Goal: Task Accomplishment & Management: Manage account settings

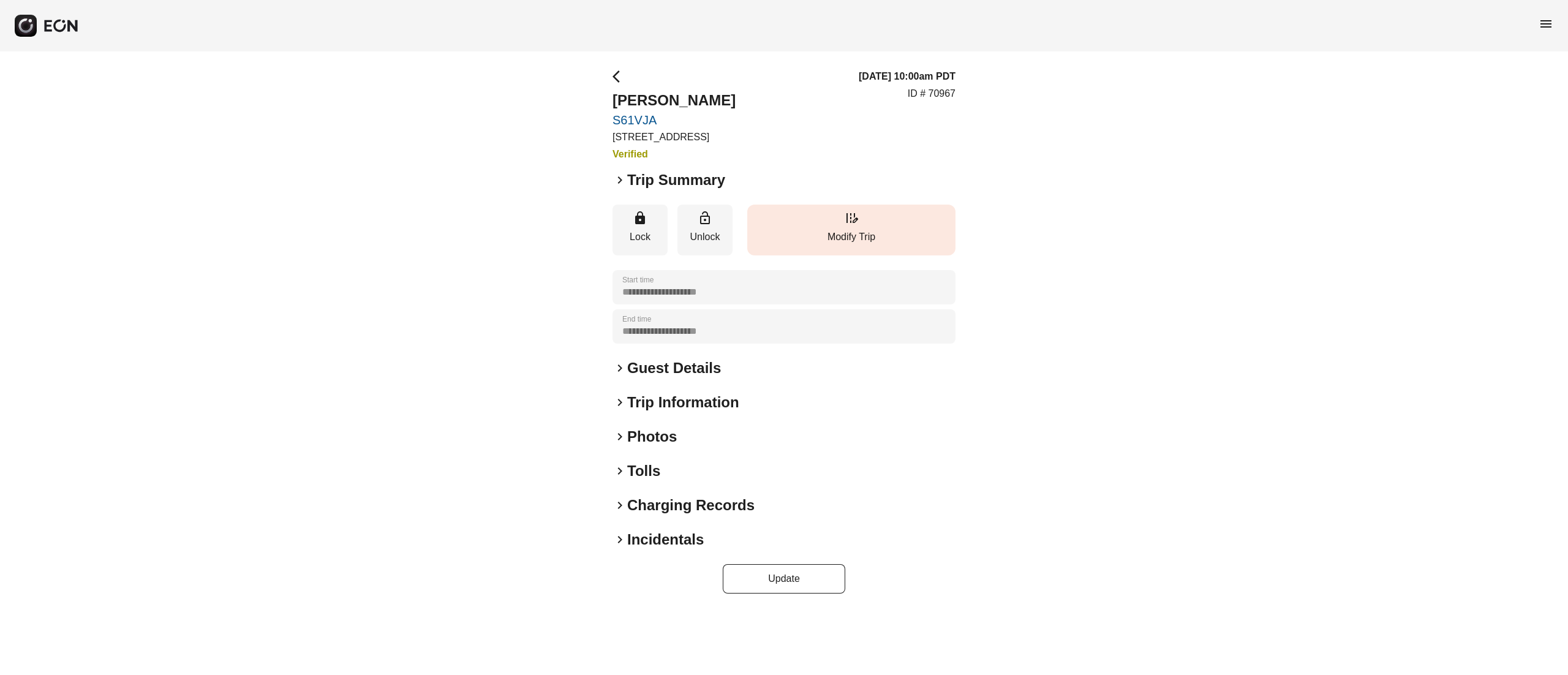
click at [852, 240] on p "Modify Trip" at bounding box center [851, 237] width 196 height 14
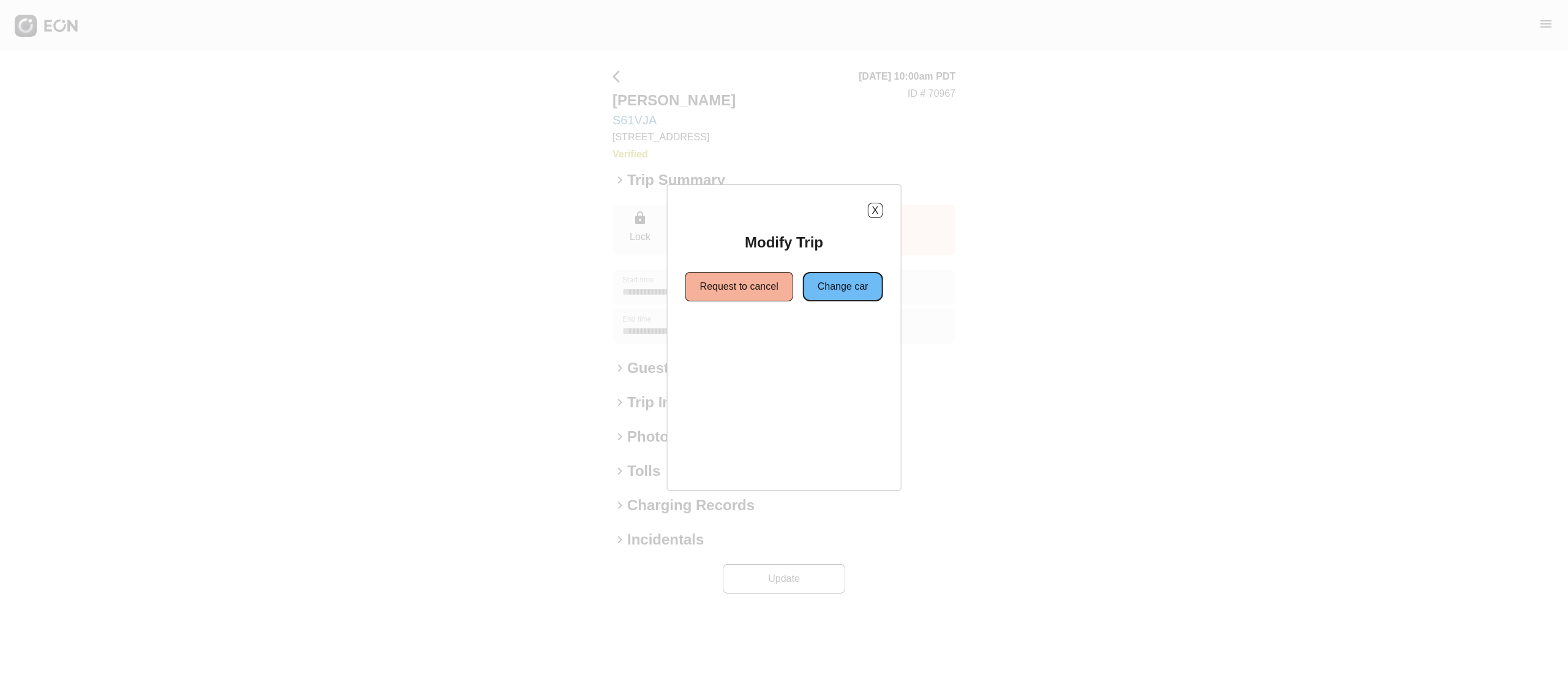
click at [840, 284] on button "Change car" at bounding box center [843, 287] width 80 height 30
click at [741, 327] on button "Same location" at bounding box center [728, 331] width 91 height 30
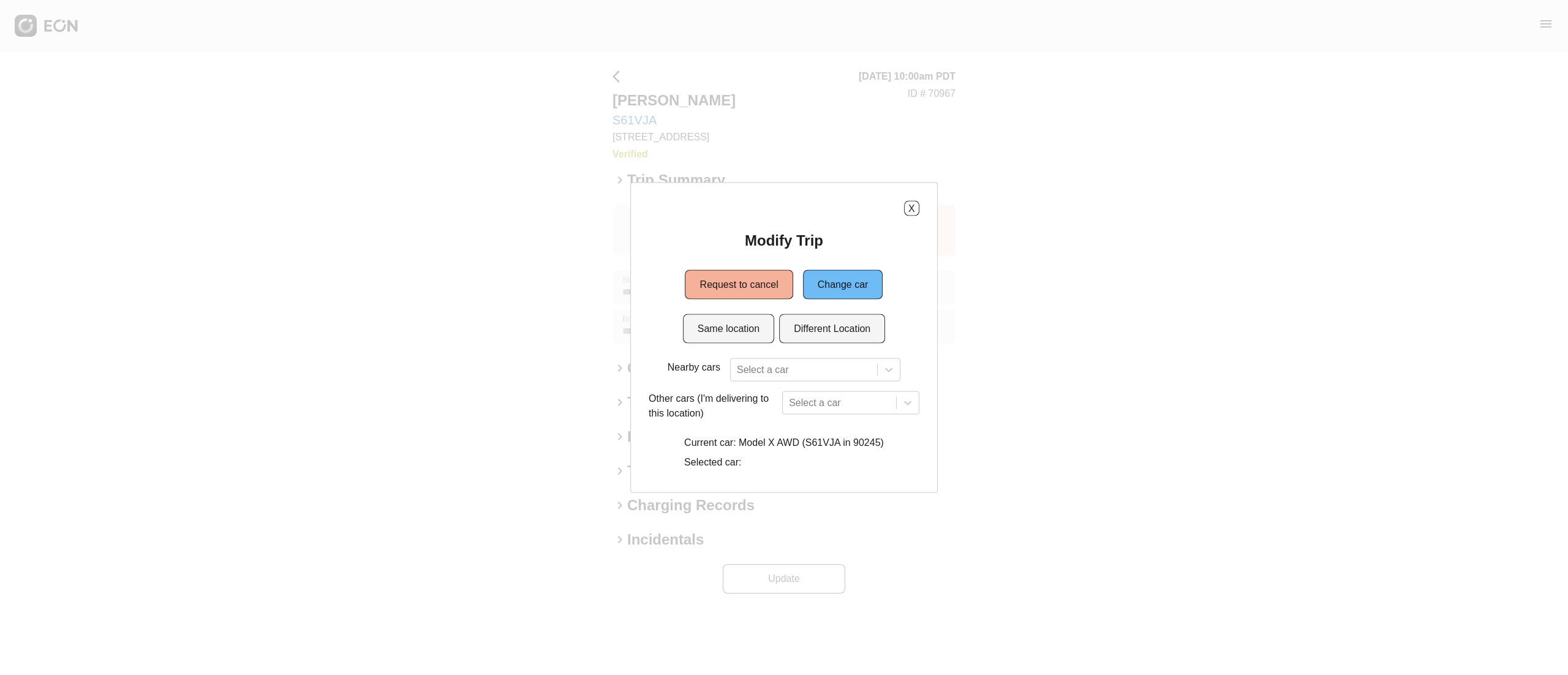
click at [773, 352] on div "Modify Trip Request to cancel Change car Same location Different Location Nearb…" at bounding box center [784, 353] width 271 height 244
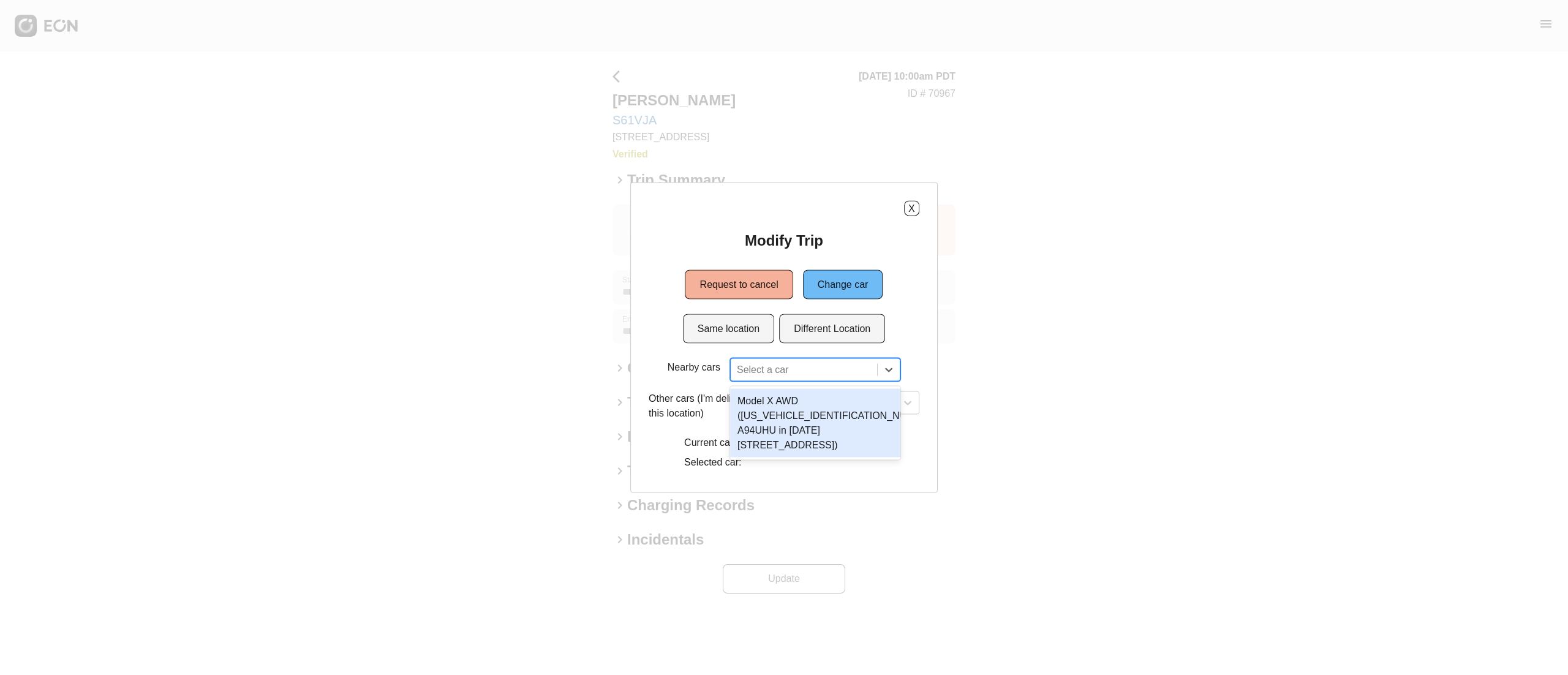
click at [789, 364] on div at bounding box center [804, 370] width 134 height 17
click at [824, 437] on div "Model X AWD (7SAXCAE54RF434181 A94UHU in 1960 E Grand Ave, Los Angeles, CA, 902…" at bounding box center [815, 423] width 170 height 69
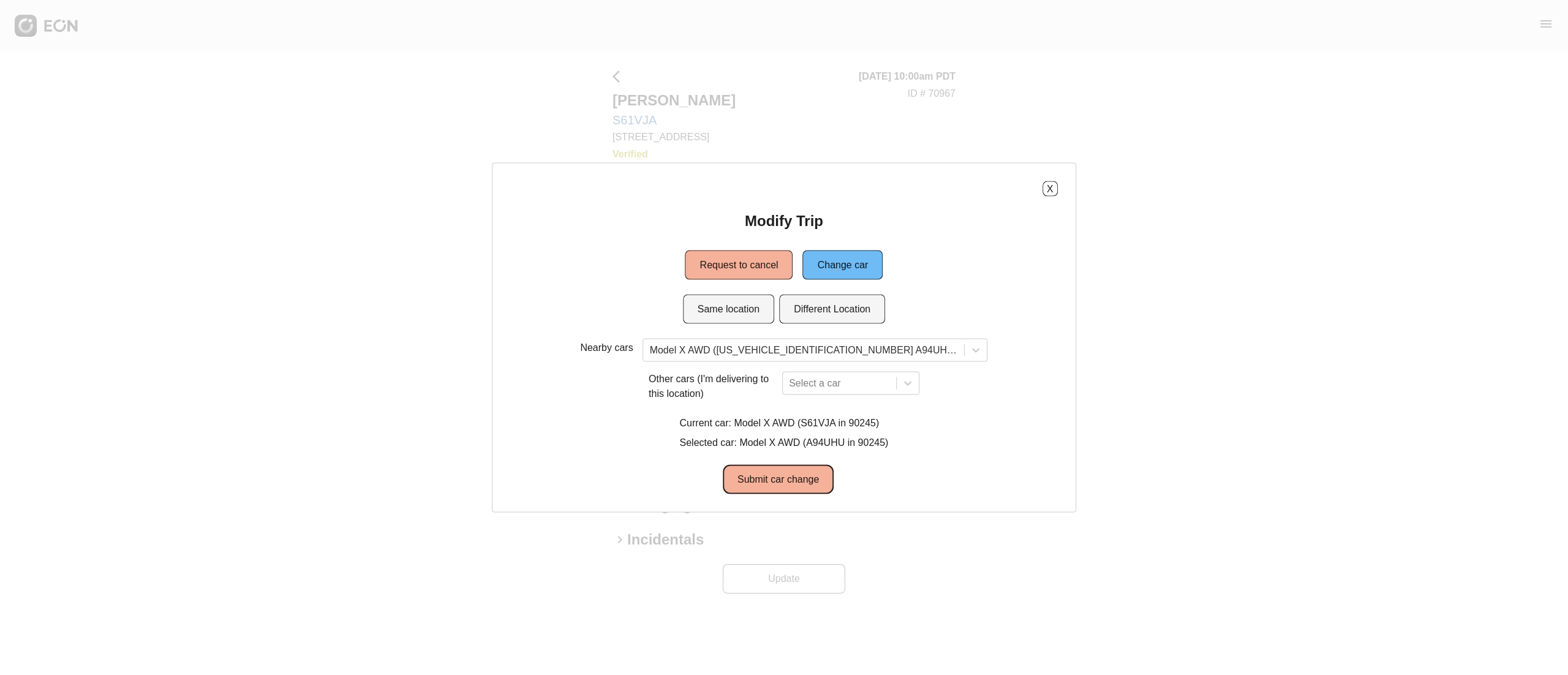
click at [789, 488] on button "Submit car change" at bounding box center [778, 480] width 111 height 30
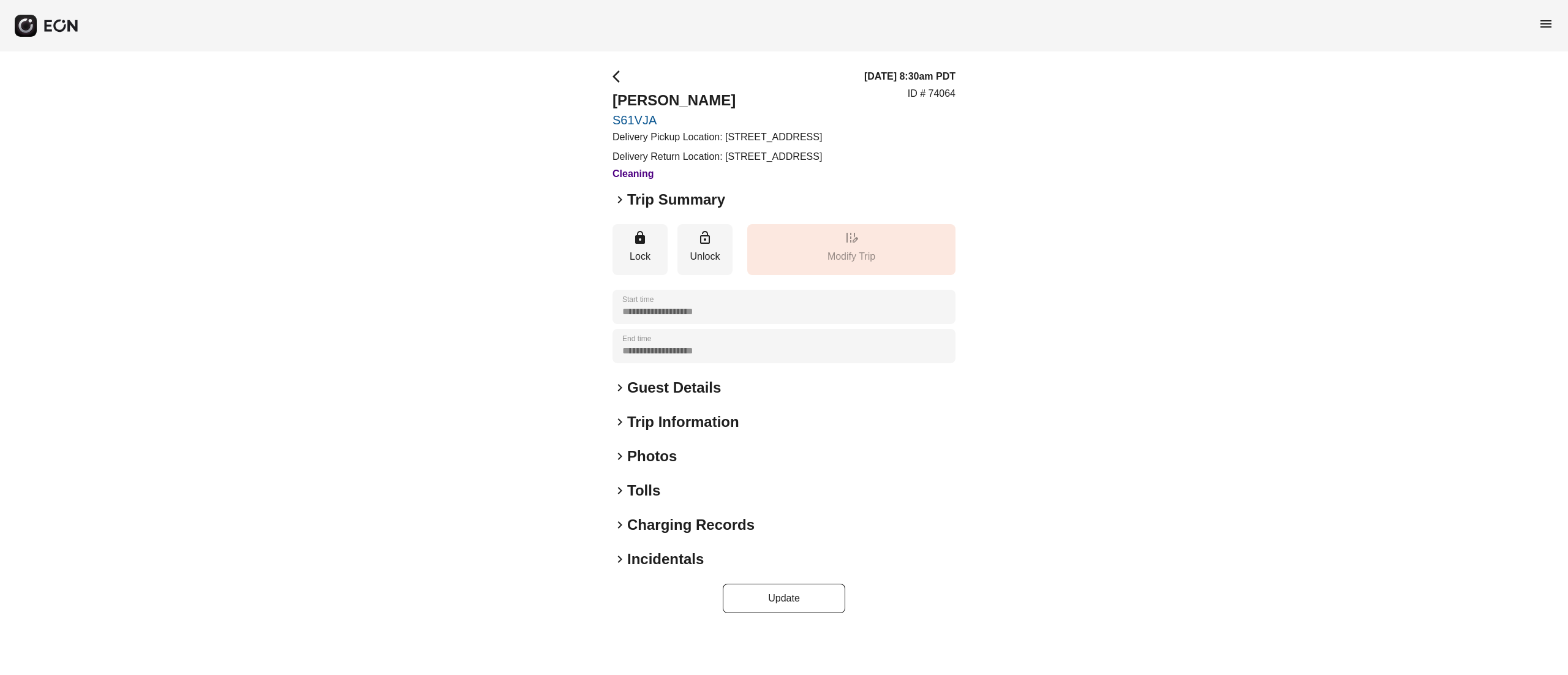
click at [656, 144] on p "Delivery Pickup Location: 117 Yellow Pine Irvine CA 92618-8884" at bounding box center [717, 137] width 210 height 14
drag, startPoint x: 721, startPoint y: 137, endPoint x: 743, endPoint y: 156, distance: 29.1
click at [743, 144] on p "Delivery Pickup Location: 117 Yellow Pine Irvine CA 92618-8884" at bounding box center [717, 137] width 210 height 14
copy p "117 Yellow Pine Irvine CA 92618-8884"
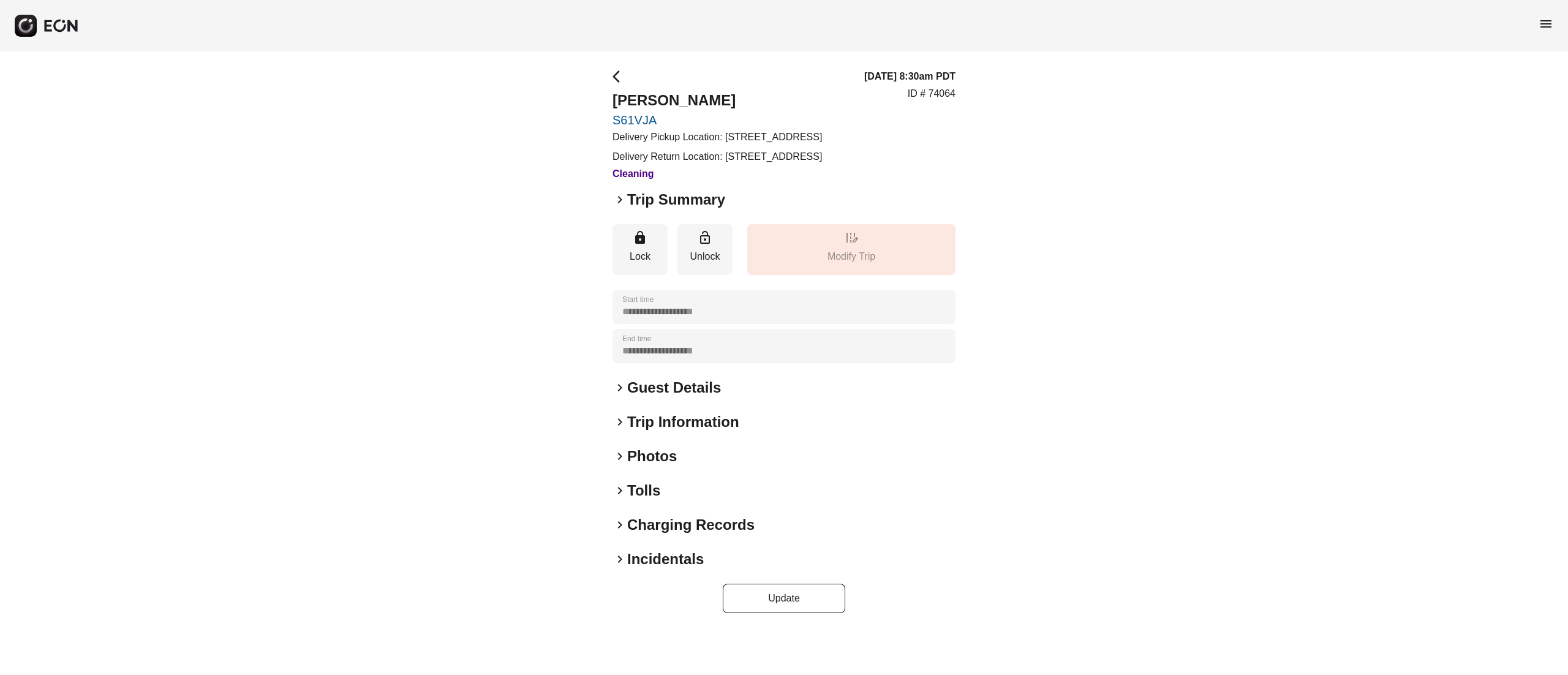
click at [871, 164] on div "09/15/25, 8:30am PDT ID # 74064" at bounding box center [910, 125] width 91 height 112
